Goal: Complete application form: Complete application form

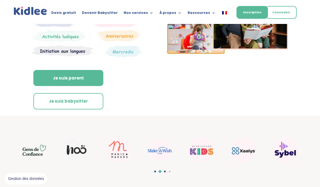
scroll to position [99, 0]
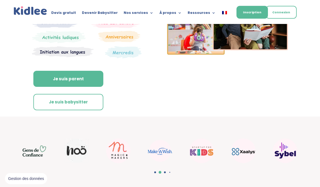
click at [75, 102] on link "Je suis babysitter" at bounding box center [68, 102] width 70 height 16
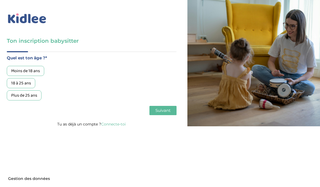
click at [33, 98] on div "Plus de 25 ans" at bounding box center [24, 95] width 35 height 10
click at [171, 111] on span "Suivant" at bounding box center [163, 110] width 15 height 5
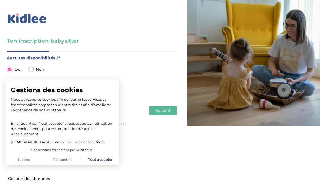
click at [100, 160] on button "Tout accepter" at bounding box center [100, 159] width 38 height 11
checkbox input "true"
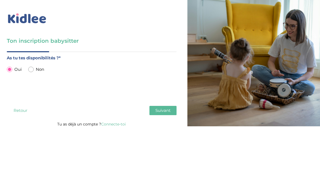
click at [172, 152] on body "× Mot de passe oublié ? Veuillez renseigner votre adresse email pour réinitiali…" at bounding box center [160, 93] width 320 height 187
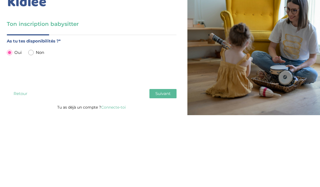
scroll to position [1, 0]
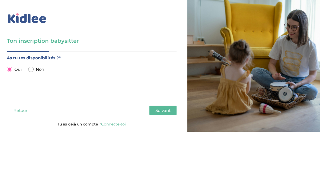
click at [163, 113] on span "Suivant" at bounding box center [163, 110] width 15 height 5
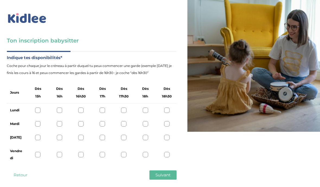
click at [39, 111] on div at bounding box center [37, 110] width 5 height 5
click at [39, 124] on div at bounding box center [37, 123] width 5 height 5
click at [58, 178] on div "Retour Suivant" at bounding box center [92, 174] width 170 height 9
click at [39, 138] on div at bounding box center [37, 137] width 5 height 5
click at [37, 155] on div at bounding box center [37, 154] width 5 height 5
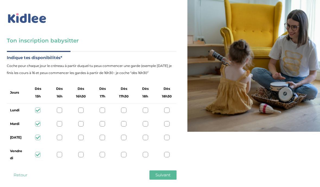
click at [147, 154] on div at bounding box center [145, 154] width 5 height 5
click at [161, 174] on span "Suivant" at bounding box center [163, 174] width 15 height 5
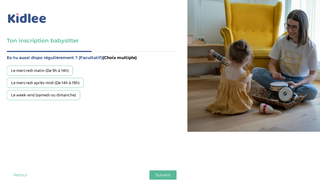
click at [73, 85] on div "Le mercredi après-midi (De 14h à 19h)" at bounding box center [45, 83] width 77 height 10
click at [165, 175] on span "Suivant" at bounding box center [163, 174] width 15 height 5
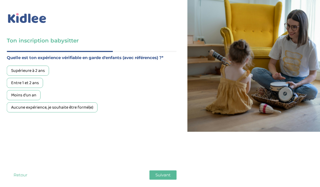
click at [31, 97] on div "Moins d'un an" at bounding box center [24, 95] width 34 height 10
click at [165, 176] on span "Suivant" at bounding box center [163, 174] width 15 height 5
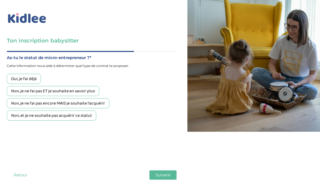
click at [88, 91] on div "Non, je ne l'ai pas ET je souhaite en savoir plus" at bounding box center [53, 91] width 93 height 10
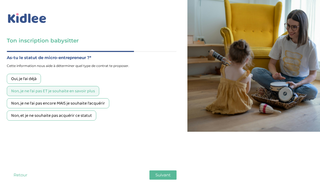
click at [165, 174] on span "Suivant" at bounding box center [163, 174] width 15 height 5
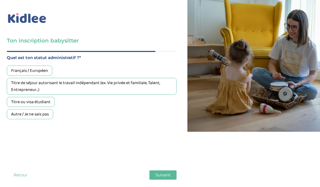
click at [40, 72] on div "Français / Européen" at bounding box center [30, 71] width 46 height 10
click at [163, 177] on span "Suivant" at bounding box center [163, 174] width 15 height 5
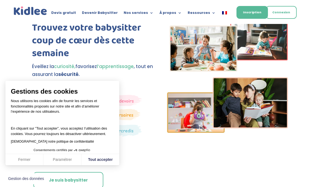
scroll to position [24, 0]
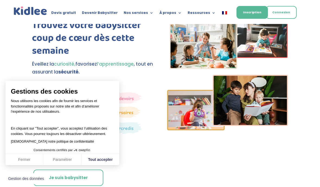
click at [99, 163] on button "Tout accepter" at bounding box center [100, 159] width 38 height 11
checkbox input "true"
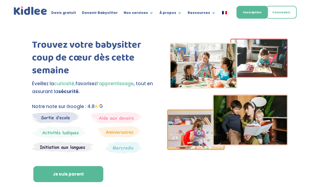
scroll to position [0, 0]
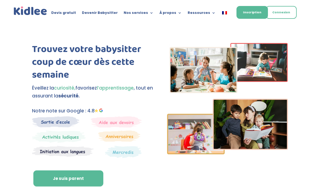
click at [103, 13] on link "Devenir Babysitter" at bounding box center [100, 14] width 36 height 6
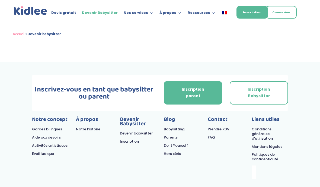
scroll to position [1487, 0]
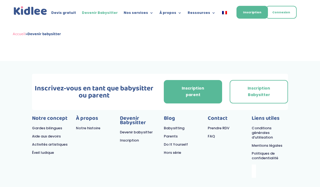
click at [303, 33] on div "Accueil » Devenir babysitter" at bounding box center [160, 34] width 295 height 8
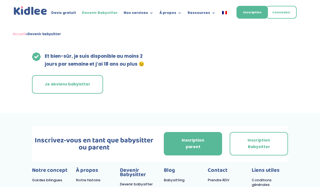
scroll to position [1436, 0]
click at [181, 132] on link "Inscription parent" at bounding box center [193, 143] width 58 height 23
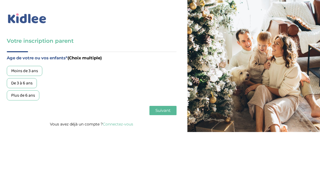
click at [24, 71] on div "Moins de 3 ans" at bounding box center [25, 71] width 36 height 10
click at [163, 115] on button "Suivant" at bounding box center [163, 110] width 27 height 9
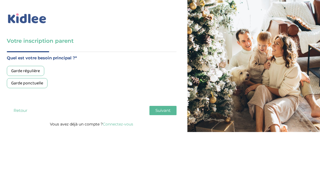
click at [36, 85] on div "Garde ponctuelle" at bounding box center [27, 83] width 41 height 10
click at [165, 113] on span "Suivant" at bounding box center [163, 110] width 15 height 5
click at [36, 73] on div "Moins de 30h/mois" at bounding box center [28, 71] width 43 height 10
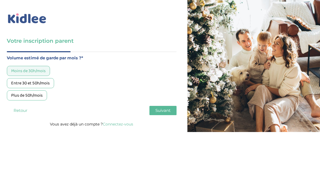
click at [164, 113] on span "Suivant" at bounding box center [163, 110] width 15 height 5
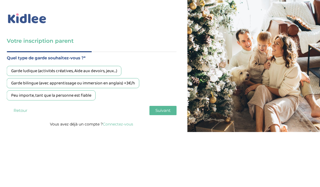
click at [82, 99] on div "Peu importe, tant que la personne est fiable" at bounding box center [51, 95] width 89 height 10
click at [167, 113] on span "Suivant" at bounding box center [163, 110] width 15 height 5
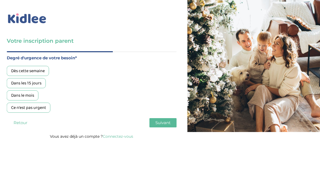
click at [39, 111] on div "Ce n'est pas urgent" at bounding box center [29, 107] width 44 height 10
click at [165, 125] on span "Suivant" at bounding box center [163, 122] width 15 height 5
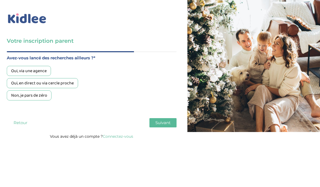
click at [40, 99] on div "Non, je pars de zéro" at bounding box center [29, 95] width 45 height 10
click at [166, 125] on span "Suivant" at bounding box center [163, 122] width 15 height 5
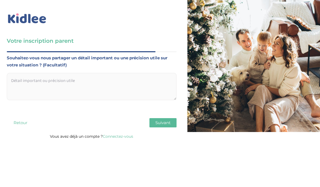
click at [165, 123] on span "Suivant" at bounding box center [163, 122] width 15 height 5
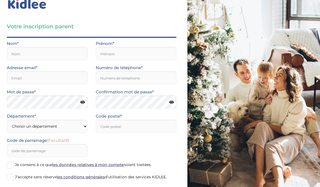
scroll to position [15, 0]
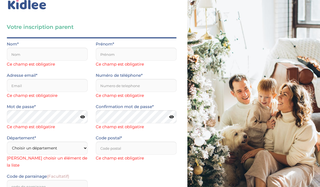
scroll to position [0, 0]
